Goal: Task Accomplishment & Management: Complete application form

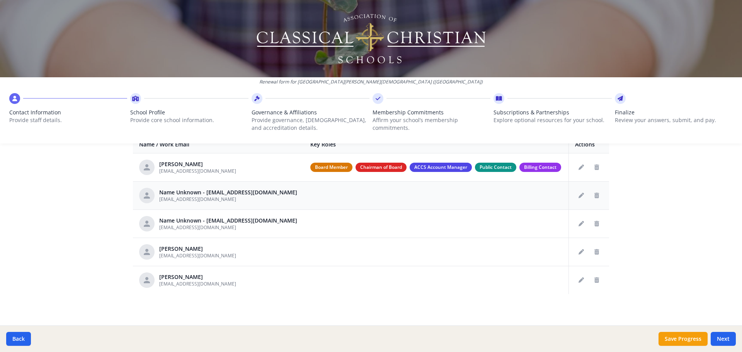
scroll to position [314, 0]
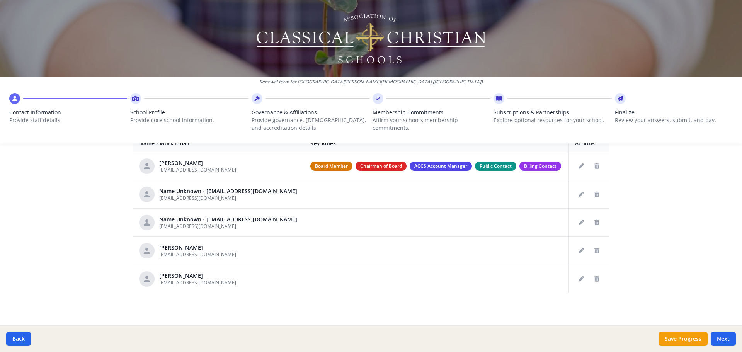
drag, startPoint x: 679, startPoint y: 338, endPoint x: 699, endPoint y: 289, distance: 53.2
click at [699, 289] on div "Renewal form for [GEOGRAPHIC_DATA][PERSON_NAME][DEMOGRAPHIC_DATA] ([GEOGRAPHIC_…" at bounding box center [371, 176] width 742 height 352
click at [721, 337] on button "Next" at bounding box center [722, 339] width 25 height 14
type input "[PHONE_NUMBER]"
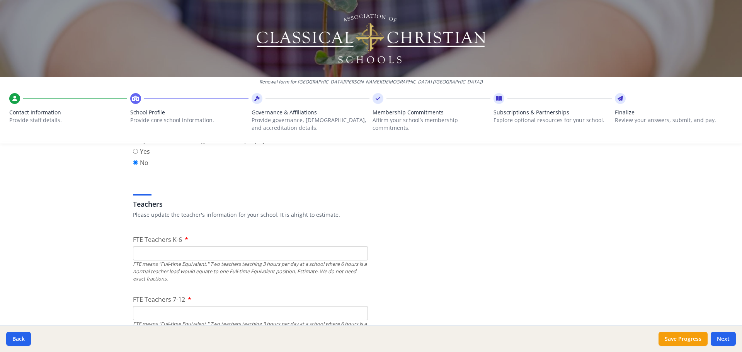
scroll to position [430, 0]
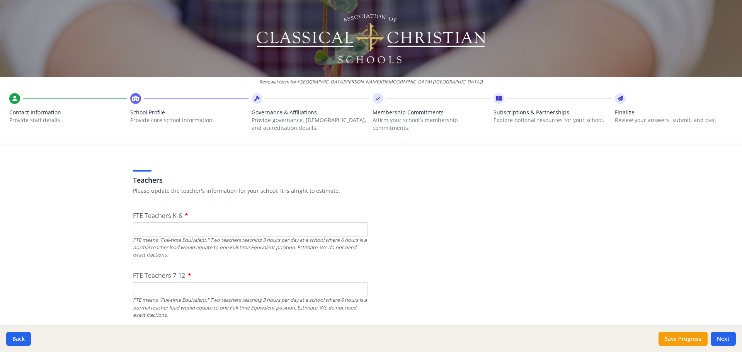
click at [154, 230] on input "FTE Teachers K-6" at bounding box center [250, 229] width 235 height 14
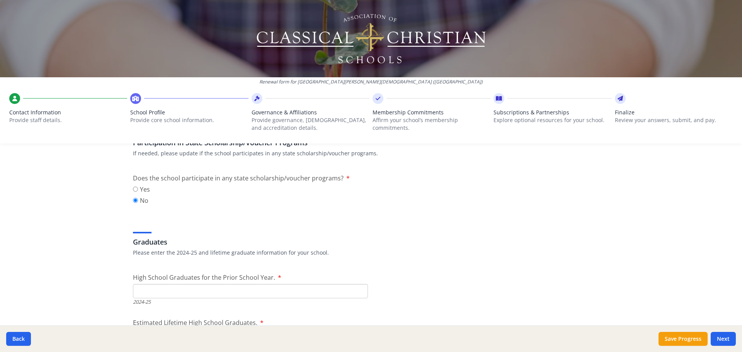
scroll to position [1009, 0]
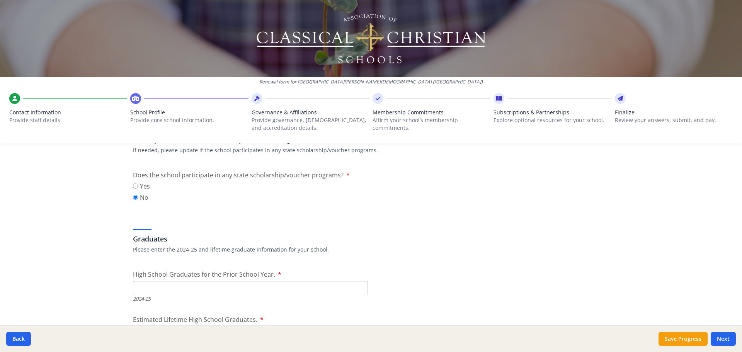
type input "0"
click at [260, 285] on input "High School Graduates for the Prior School Year." at bounding box center [250, 288] width 235 height 14
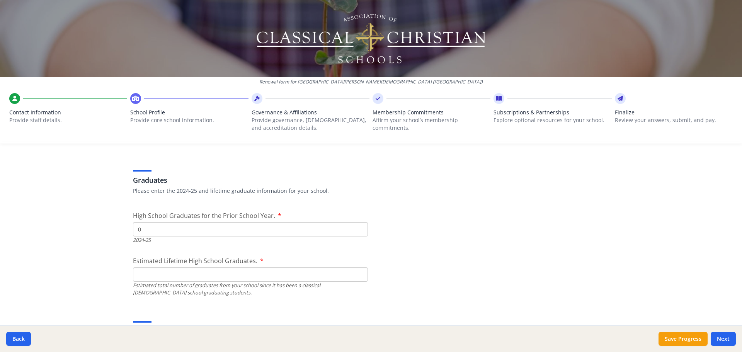
scroll to position [1086, 0]
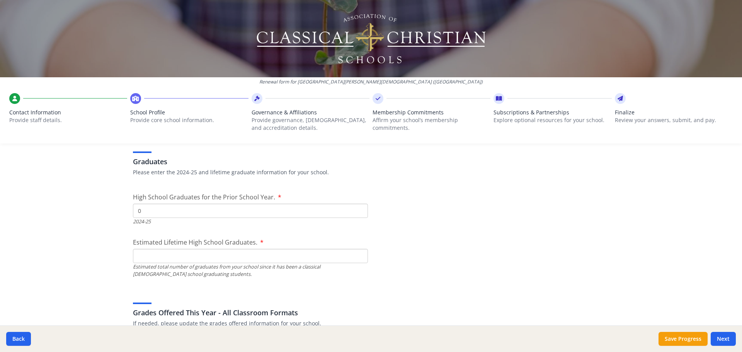
type input "0"
click at [236, 264] on div "Estimated total number of graduates from your school since it has been a classi…" at bounding box center [250, 270] width 235 height 15
click at [204, 256] on input "Estimated Lifetime High School Graduates." at bounding box center [250, 256] width 235 height 14
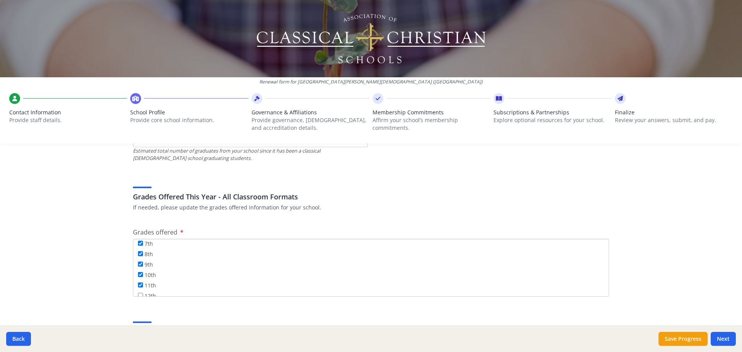
scroll to position [93, 0]
type input "0"
click at [138, 287] on input "12th" at bounding box center [140, 287] width 5 height 5
checkbox input "true"
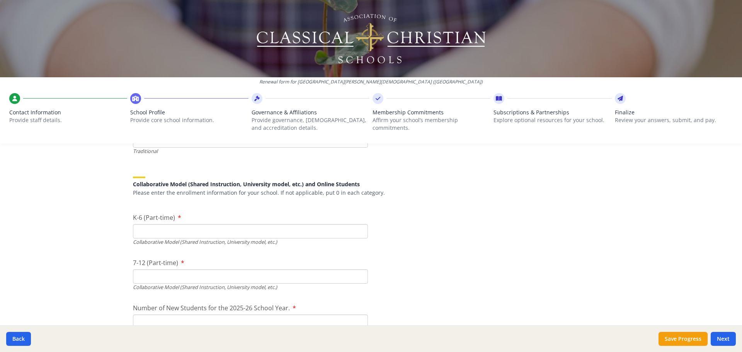
scroll to position [1782, 0]
click at [173, 237] on input "K-6 (Part-time)" at bounding box center [250, 234] width 235 height 14
click at [152, 236] on input "K-6 (Part-time)" at bounding box center [250, 234] width 235 height 14
type input "2"
type input "20"
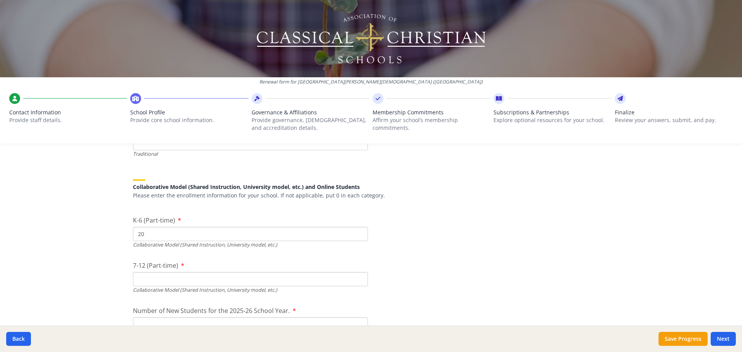
click at [153, 282] on input "7-12 (Part-time)" at bounding box center [250, 279] width 235 height 14
click at [157, 279] on input "7-12 (Part-time)" at bounding box center [250, 279] width 235 height 14
type input "13"
click at [93, 243] on div "Renewal form for Saint Giles Christian Academy (KS) Contact Information Provide…" at bounding box center [371, 176] width 742 height 352
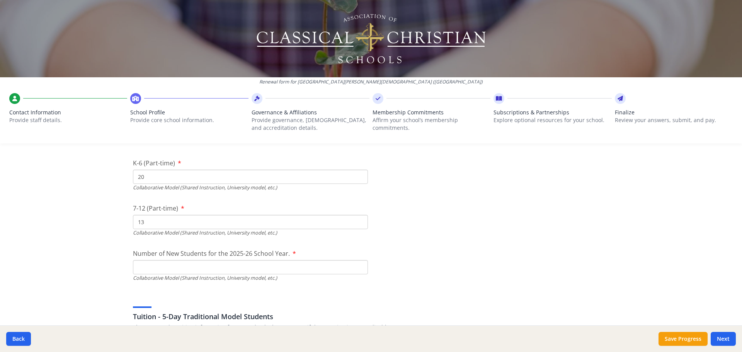
scroll to position [1859, 0]
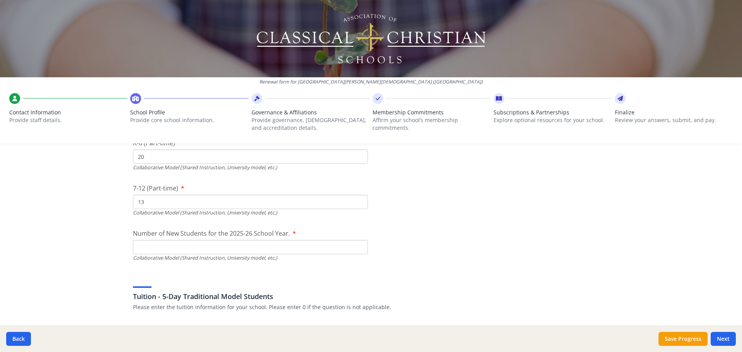
click at [158, 73] on input "Number of New Students for the 2025-26 School Year." at bounding box center [250, 66] width 235 height 14
type input "7"
click at [38, 251] on div "Renewal form for Saint Giles Christian Academy (KS) Contact Information Provide…" at bounding box center [371, 176] width 742 height 352
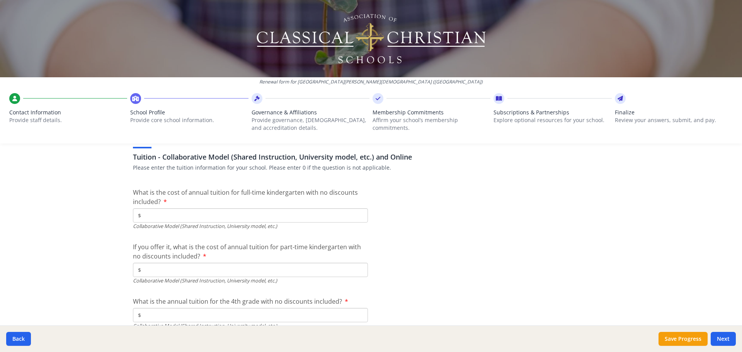
scroll to position [2361, 0]
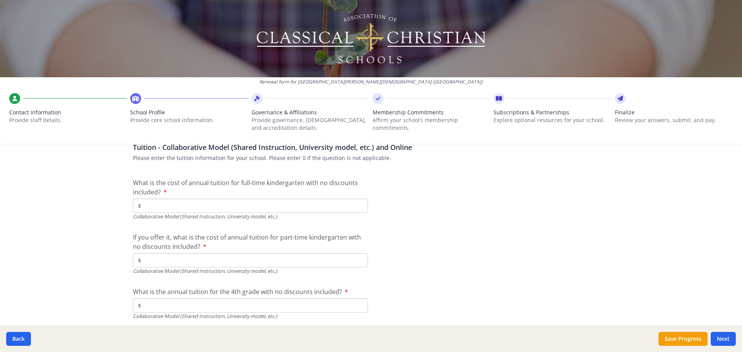
type input "$3 000"
click at [93, 246] on div "Renewal form for Saint Giles Christian Academy (KS) Contact Information Provide…" at bounding box center [371, 176] width 742 height 352
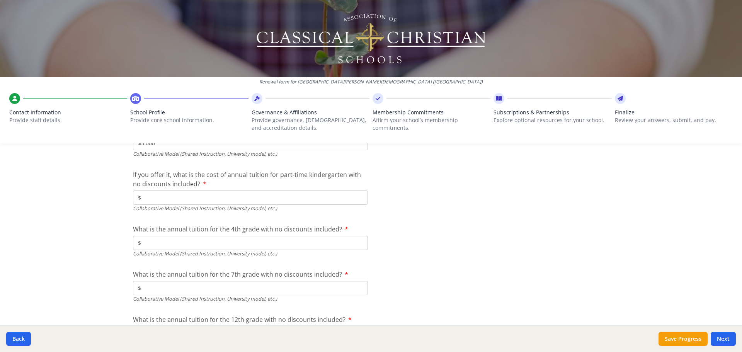
scroll to position [2438, 0]
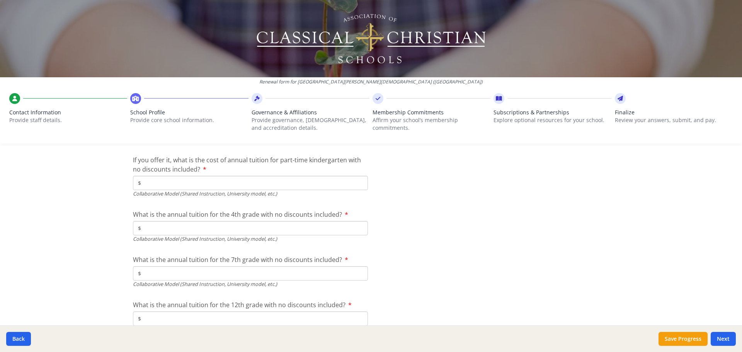
type input "$3 750"
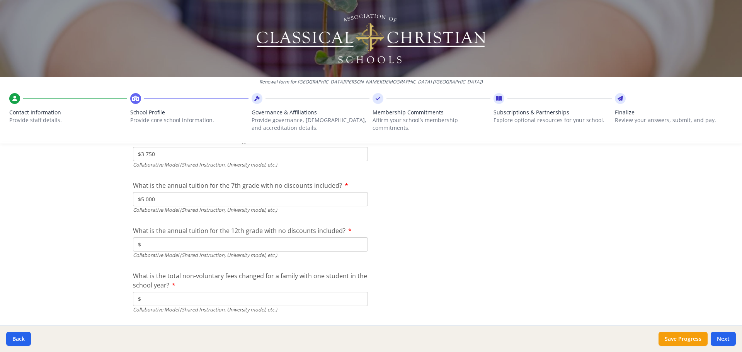
scroll to position [2516, 0]
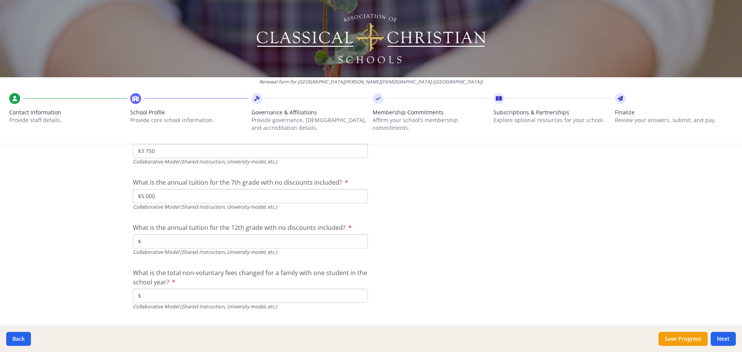
type input "$5 000"
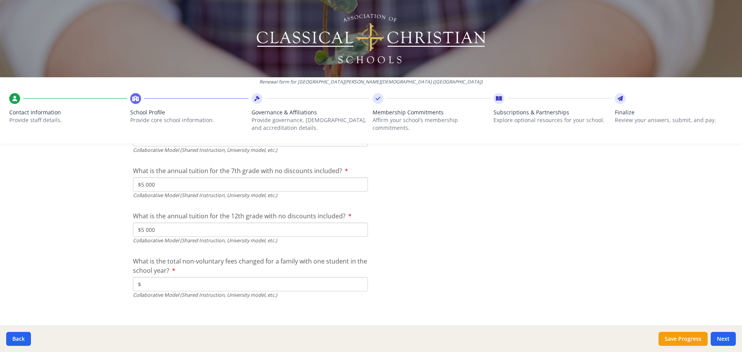
scroll to position [2533, 0]
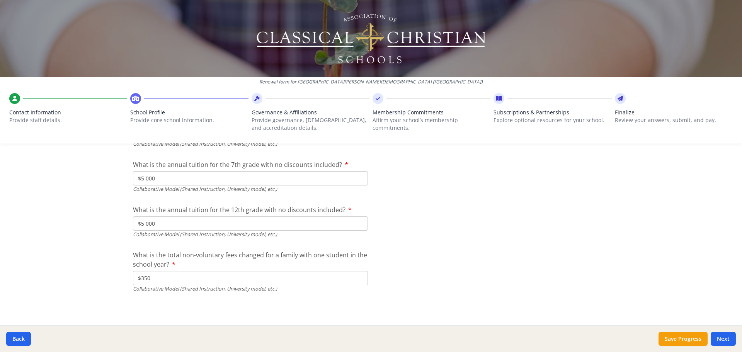
type input "$350"
drag, startPoint x: 727, startPoint y: 337, endPoint x: 628, endPoint y: 273, distance: 117.3
click at [727, 337] on button "Next" at bounding box center [722, 339] width 25 height 14
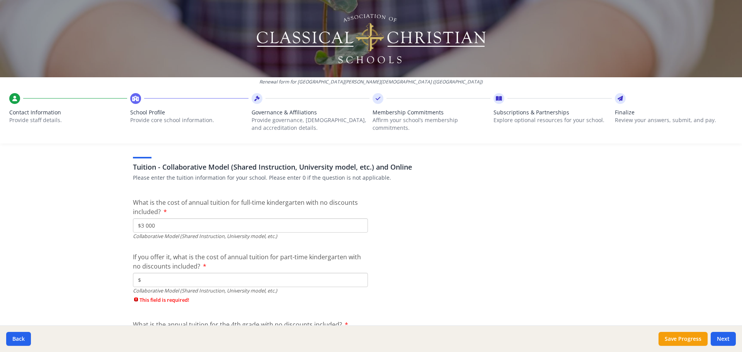
scroll to position [2485, 0]
click at [146, 267] on span "If you offer it, what is the cost of annual tuition for part-time kindergarten …" at bounding box center [247, 263] width 228 height 18
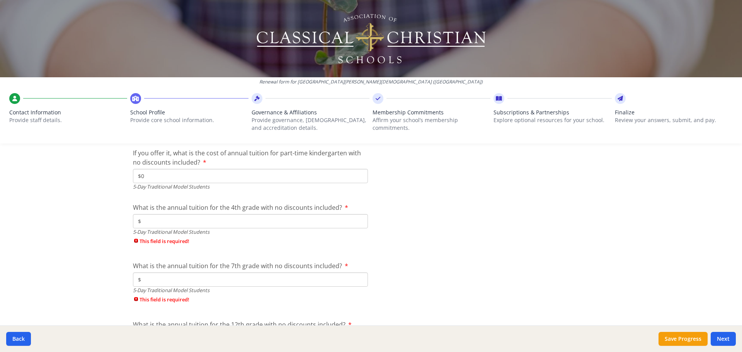
type input "$0"
drag, startPoint x: 167, startPoint y: 220, endPoint x: 172, endPoint y: 228, distance: 8.9
click at [167, 220] on input "$" at bounding box center [250, 221] width 235 height 14
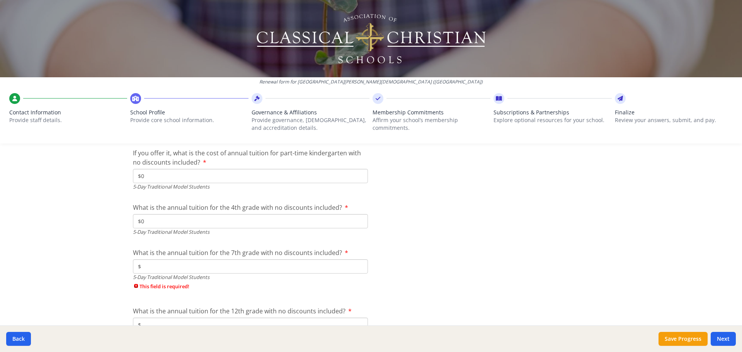
type input "$0"
click at [160, 269] on input "$" at bounding box center [250, 266] width 235 height 14
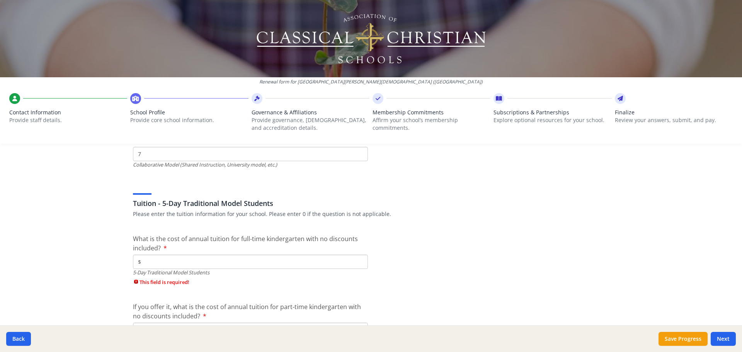
scroll to position [2017, 0]
type input "$0"
drag, startPoint x: 158, startPoint y: 258, endPoint x: 161, endPoint y: 261, distance: 4.1
click at [158, 258] on input "$" at bounding box center [250, 262] width 235 height 14
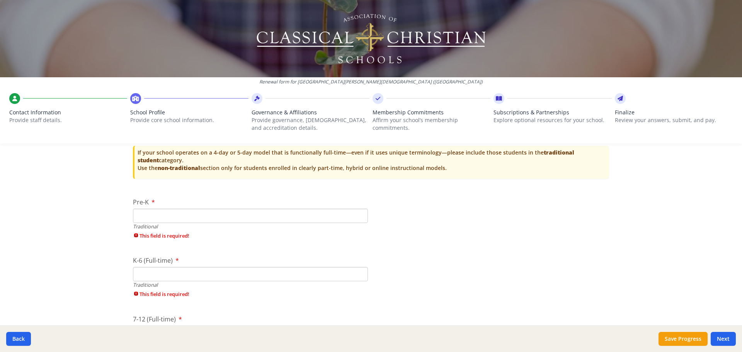
scroll to position [1584, 0]
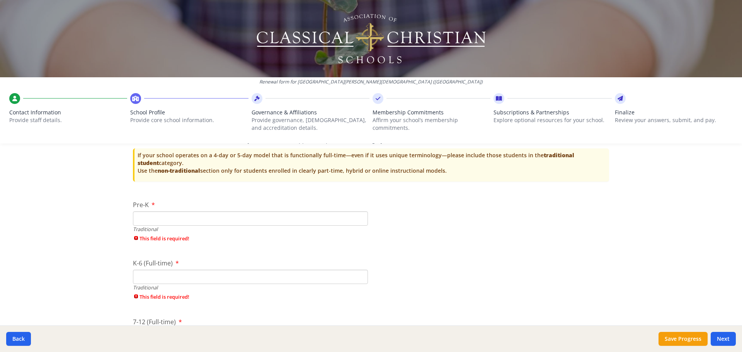
type input "$0"
click at [180, 218] on input "Pre-K" at bounding box center [250, 218] width 235 height 14
type input "0"
click at [157, 278] on div "K-6 (Full-time) Traditional This field is required!" at bounding box center [250, 281] width 235 height 46
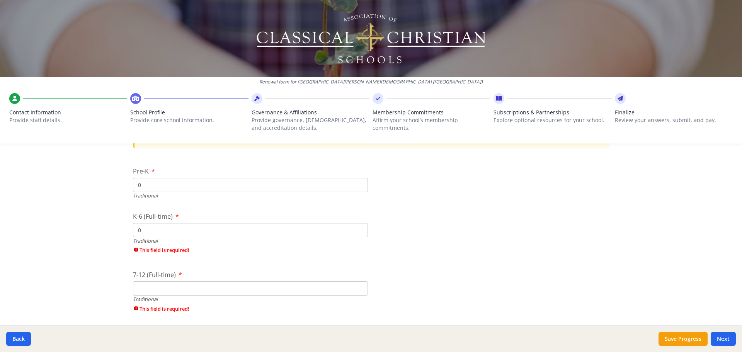
scroll to position [1661, 0]
type input "0"
click at [157, 247] on div "7-12 (Full-time) Traditional This field is required!" at bounding box center [250, 236] width 235 height 46
click at [158, 233] on input "7-12 (Full-time)" at bounding box center [250, 231] width 235 height 14
type input "0"
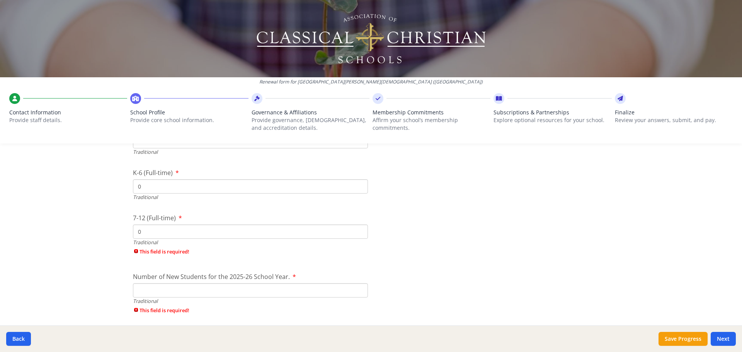
click at [154, 292] on div "Number of New Students for the 2025-26 School Year. Traditional This field is r…" at bounding box center [250, 295] width 235 height 46
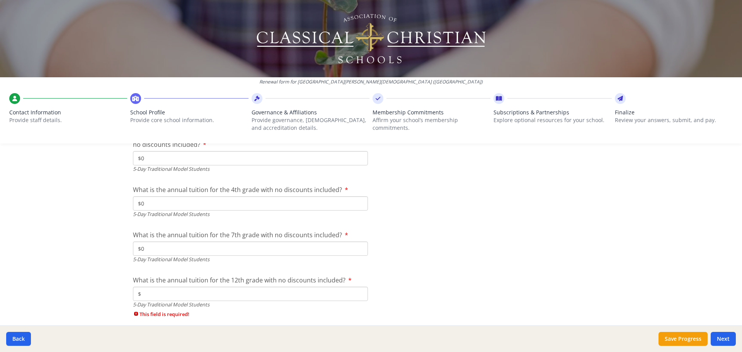
scroll to position [2202, 0]
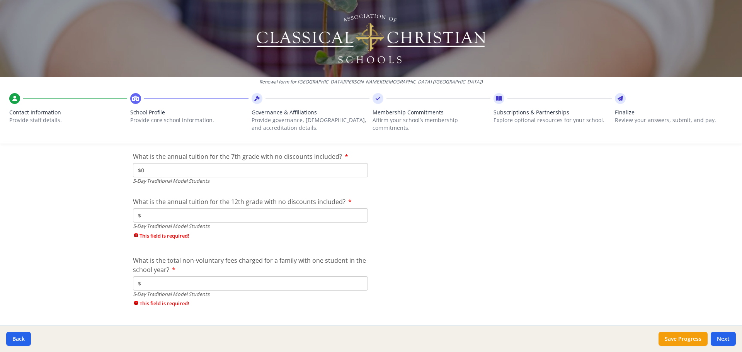
type input "0"
click at [163, 211] on input "$" at bounding box center [250, 215] width 235 height 14
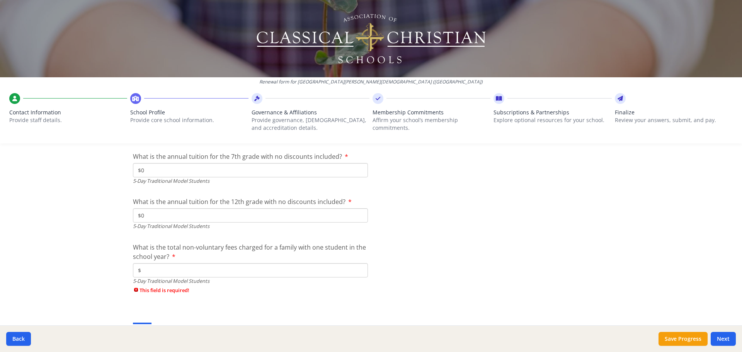
type input "$0"
drag, startPoint x: 158, startPoint y: 269, endPoint x: 199, endPoint y: 256, distance: 42.9
click at [158, 269] on input "$" at bounding box center [250, 270] width 235 height 14
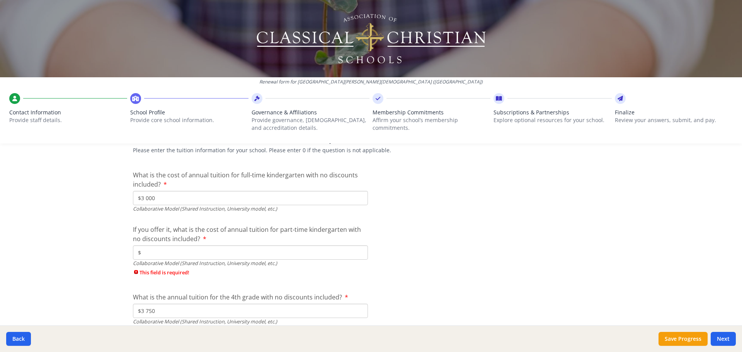
scroll to position [2395, 0]
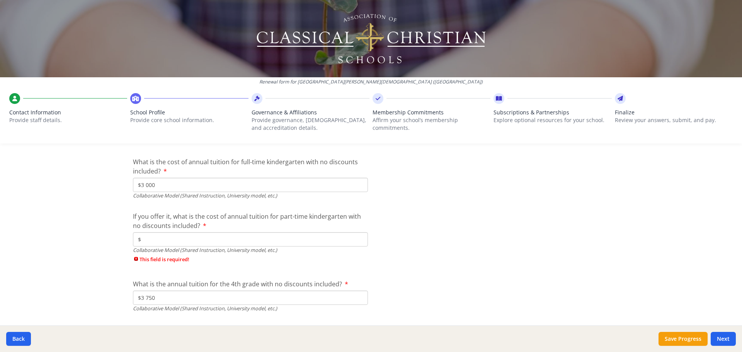
type input "$0"
click at [153, 239] on input "$" at bounding box center [250, 239] width 235 height 14
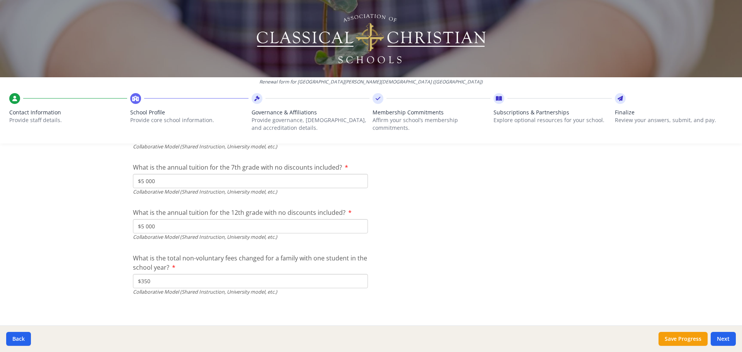
scroll to position [2546, 0]
type input "$0"
click at [720, 336] on button "Next" at bounding box center [722, 339] width 25 height 14
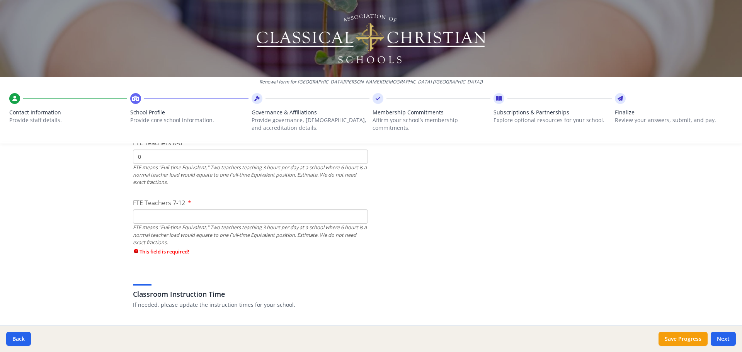
scroll to position [460, 0]
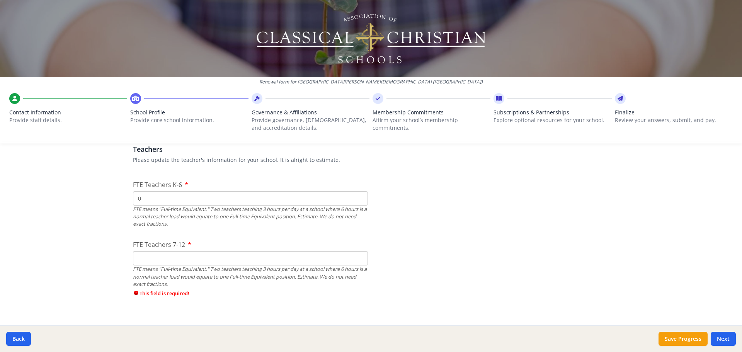
click at [172, 203] on input "0" at bounding box center [250, 198] width 235 height 14
type input "3"
click at [163, 258] on input "FTE Teachers 7-12" at bounding box center [250, 258] width 235 height 14
type input "6"
click at [727, 338] on button "Next" at bounding box center [722, 339] width 25 height 14
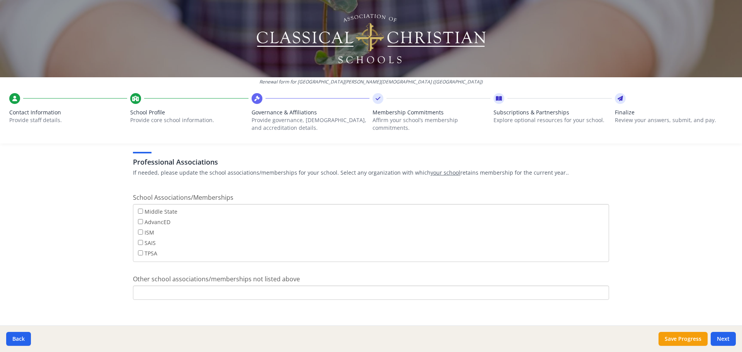
scroll to position [561, 0]
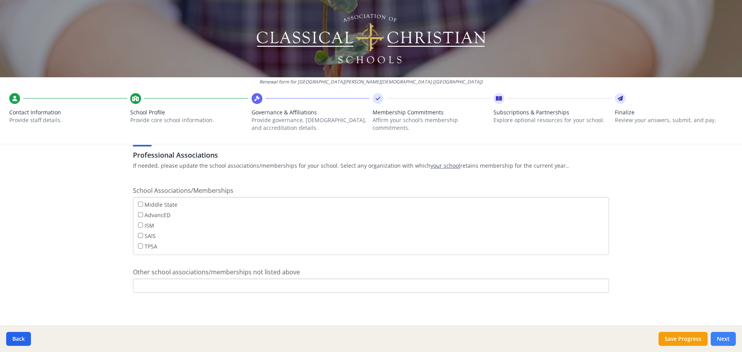
click at [724, 338] on button "Next" at bounding box center [722, 339] width 25 height 14
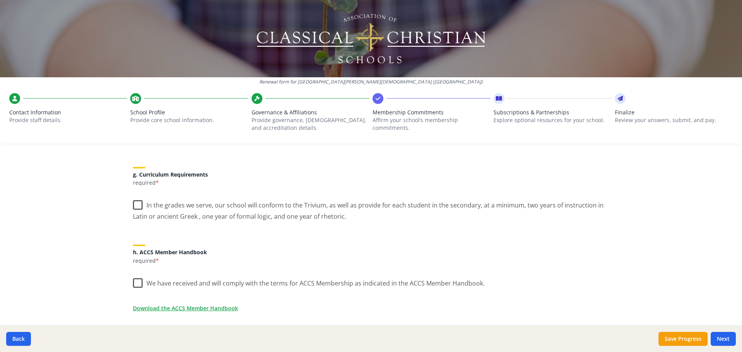
click at [136, 205] on label "In the grades we serve, our school will conform to the Trivium, as well as prov…" at bounding box center [371, 208] width 476 height 26
click at [0, 0] on input "In the grades we serve, our school will conform to the Trivium, as well as prov…" at bounding box center [0, 0] width 0 height 0
click at [137, 284] on label "We have received and will comply with the terms for ACCS Membership as indicate…" at bounding box center [309, 281] width 352 height 17
click at [0, 0] on input "We have received and will comply with the terms for ACCS Membership as indicate…" at bounding box center [0, 0] width 0 height 0
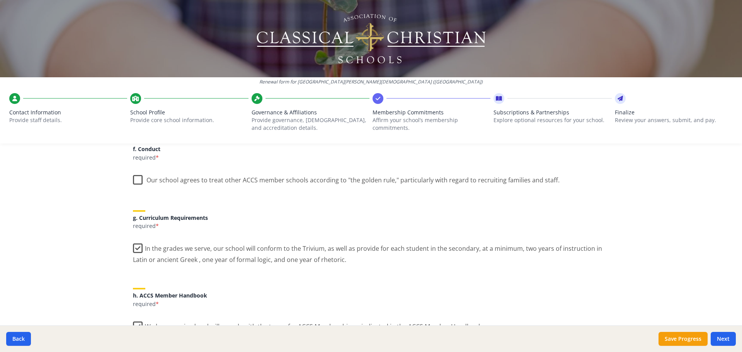
scroll to position [479, 0]
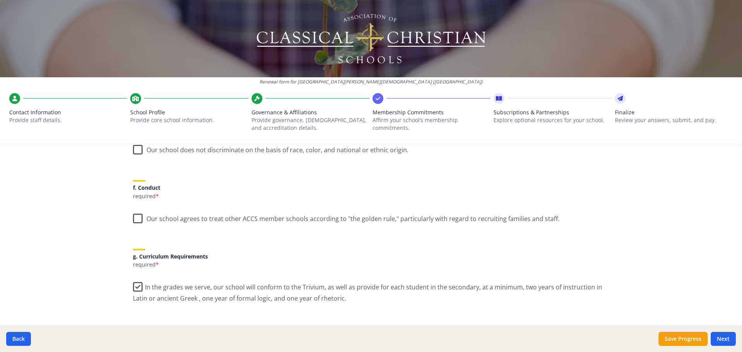
drag, startPoint x: 136, startPoint y: 215, endPoint x: 229, endPoint y: 217, distance: 93.5
click at [136, 215] on label "Our school agrees to treat other ACCS member schools according to "the golden r…" at bounding box center [346, 217] width 426 height 17
click at [0, 0] on input "Our school agrees to treat other ACCS member schools according to "the golden r…" at bounding box center [0, 0] width 0 height 0
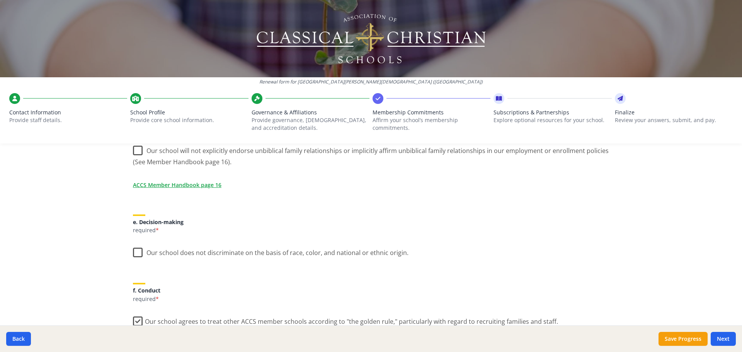
scroll to position [363, 0]
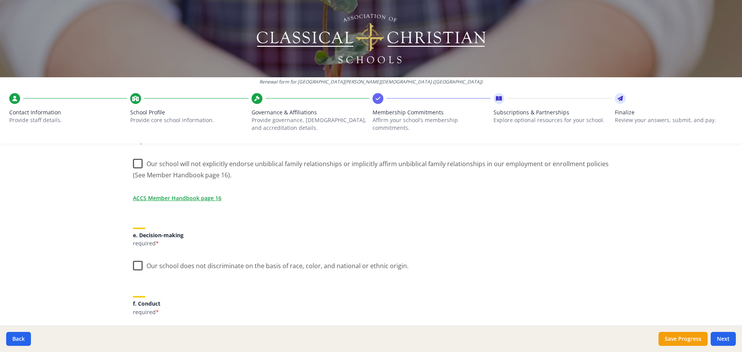
click at [138, 267] on label "Our school does not discriminate on the basis of race, color, and national or e…" at bounding box center [270, 264] width 275 height 17
click at [0, 0] on input "Our school does not discriminate on the basis of race, color, and national or e…" at bounding box center [0, 0] width 0 height 0
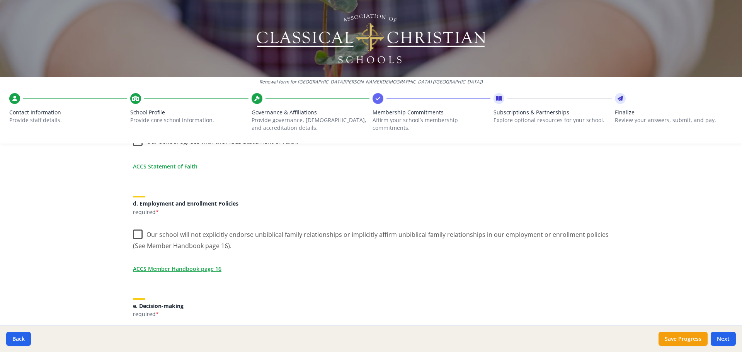
scroll to position [286, 0]
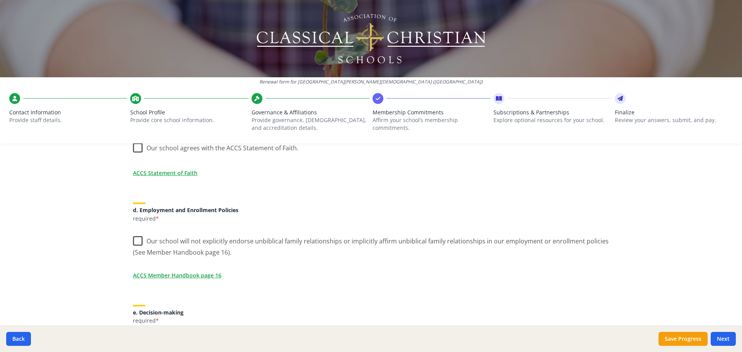
click at [136, 240] on label "Our school will not explicitly endorse unbiblical family relationships or impli…" at bounding box center [371, 244] width 476 height 26
click at [0, 0] on input "Our school will not explicitly endorse unbiblical family relationships or impli…" at bounding box center [0, 0] width 0 height 0
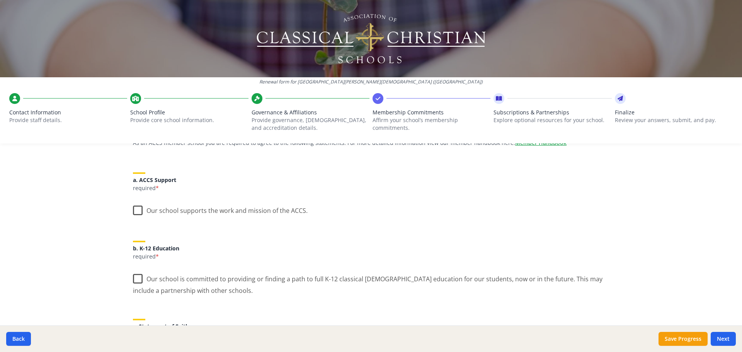
scroll to position [77, 0]
click at [138, 208] on label "Our school supports the work and mission of the ACCS." at bounding box center [220, 208] width 175 height 17
click at [0, 0] on input "Our school supports the work and mission of the ACCS." at bounding box center [0, 0] width 0 height 0
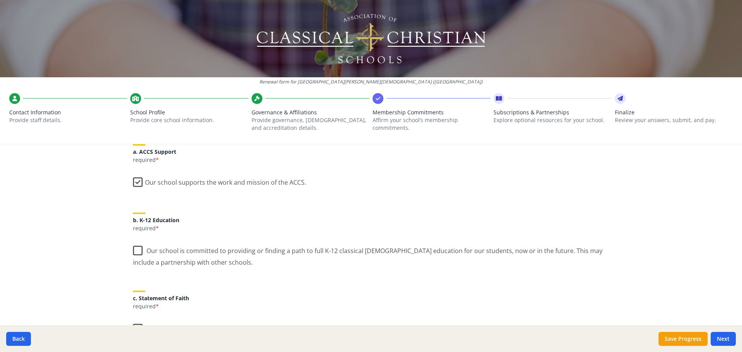
scroll to position [155, 0]
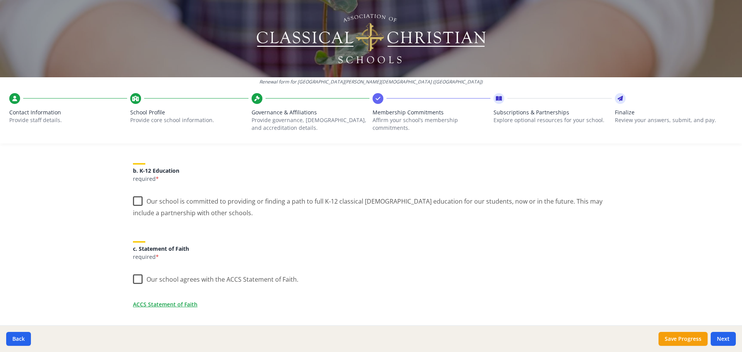
click at [140, 202] on label "Our school is committed to providing or finding a path to full K-12 classical C…" at bounding box center [371, 204] width 476 height 26
click at [0, 0] on input "Our school is committed to providing or finding a path to full K-12 classical C…" at bounding box center [0, 0] width 0 height 0
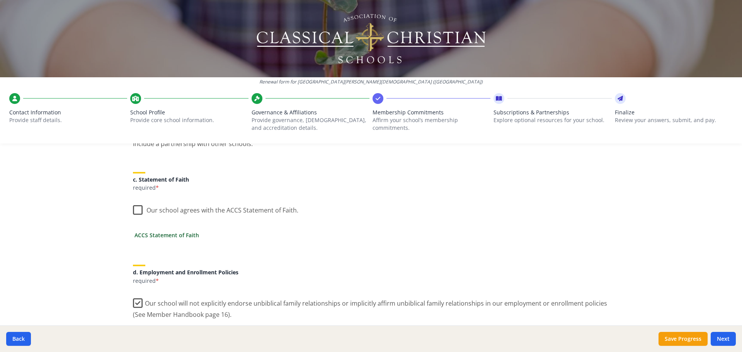
scroll to position [232, 0]
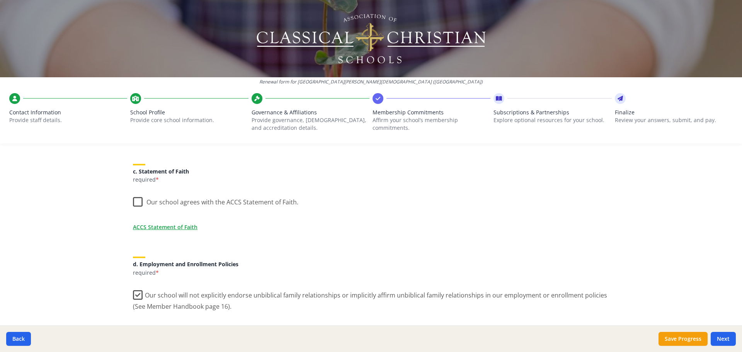
click at [136, 200] on label "Our school agrees with the ACCS Statement of Faith." at bounding box center [215, 200] width 165 height 17
click at [0, 0] on input "Our school agrees with the ACCS Statement of Faith." at bounding box center [0, 0] width 0 height 0
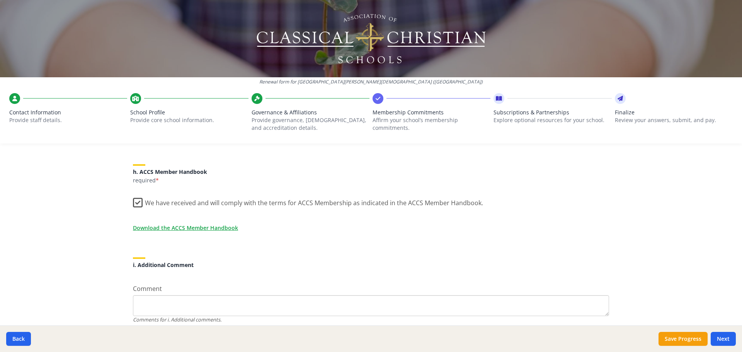
scroll to position [672, 0]
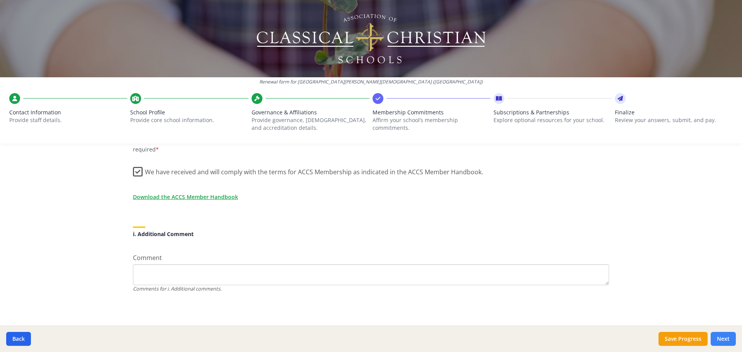
click at [726, 338] on button "Next" at bounding box center [722, 339] width 25 height 14
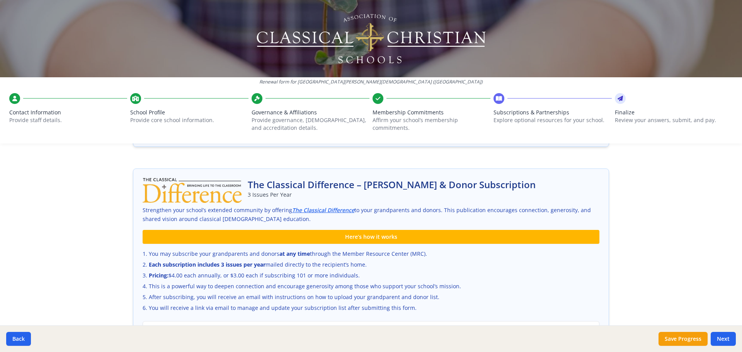
scroll to position [415, 0]
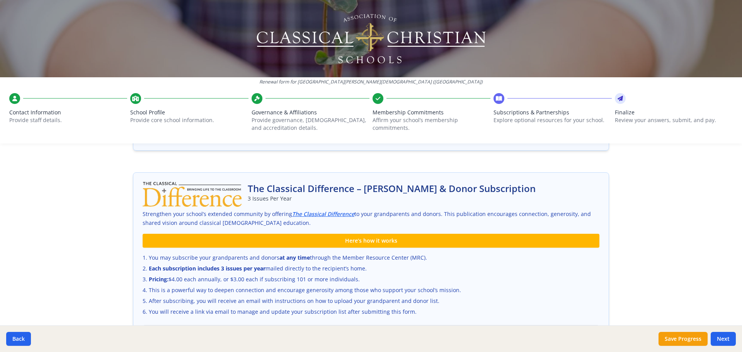
drag, startPoint x: 222, startPoint y: 267, endPoint x: 366, endPoint y: 269, distance: 143.7
click at [366, 269] on li "Each subscription includes 3 issues per year mailed directly to the recipient’s…" at bounding box center [371, 269] width 457 height 8
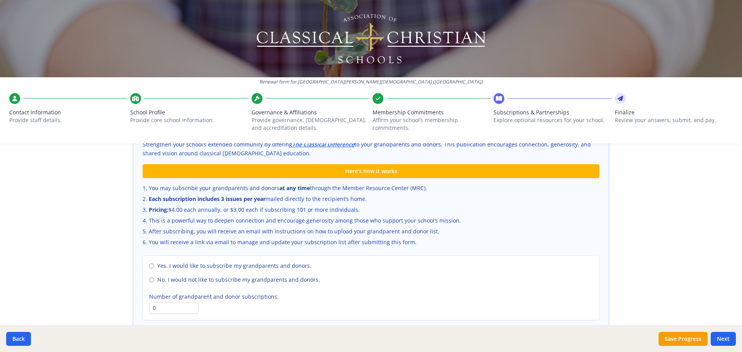
scroll to position [493, 0]
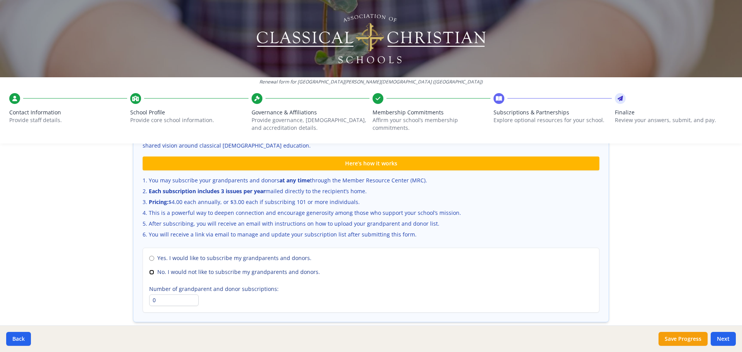
click at [149, 274] on input "No. I would not like to subscribe my grandparents and donors." at bounding box center [151, 272] width 5 height 5
radio input "true"
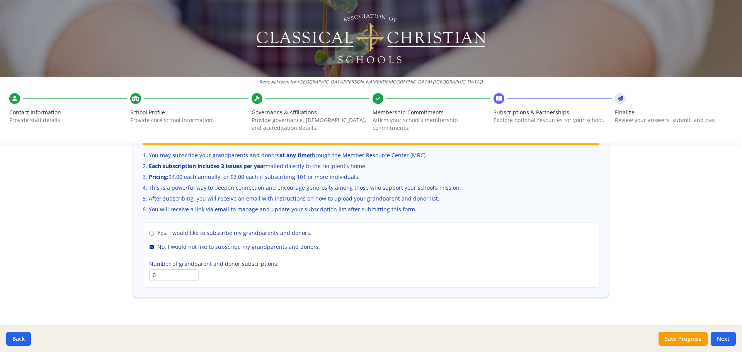
scroll to position [531, 0]
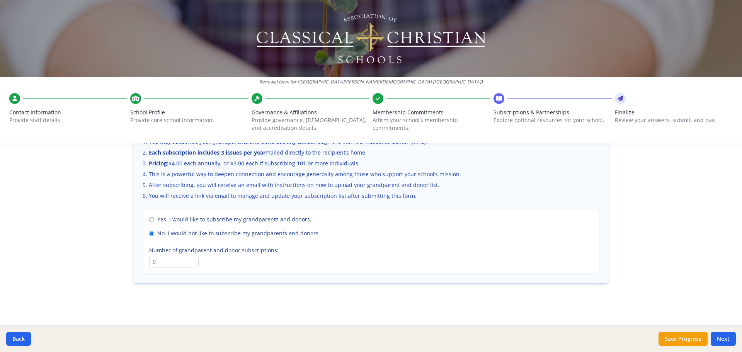
click at [726, 337] on button "Next" at bounding box center [722, 339] width 25 height 14
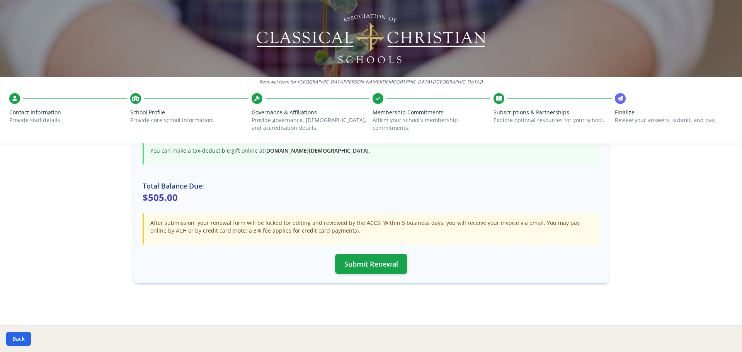
scroll to position [205, 0]
drag, startPoint x: 217, startPoint y: 223, endPoint x: 253, endPoint y: 223, distance: 35.9
click at [253, 223] on p "After submission, your renewal form will be locked for editing and reviewed by …" at bounding box center [371, 226] width 443 height 15
click at [365, 261] on button "Submit Renewal" at bounding box center [371, 264] width 72 height 20
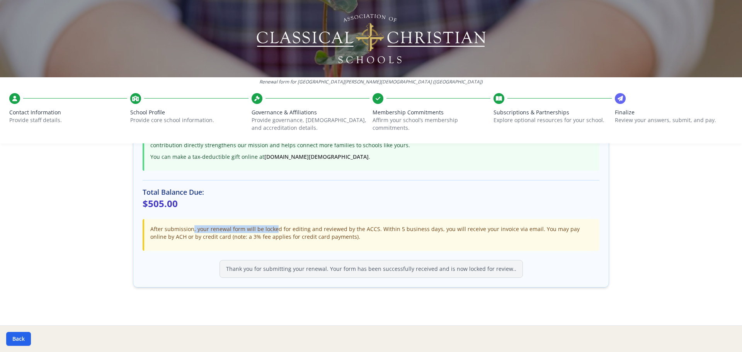
scroll to position [202, 0]
